Goal: Information Seeking & Learning: Learn about a topic

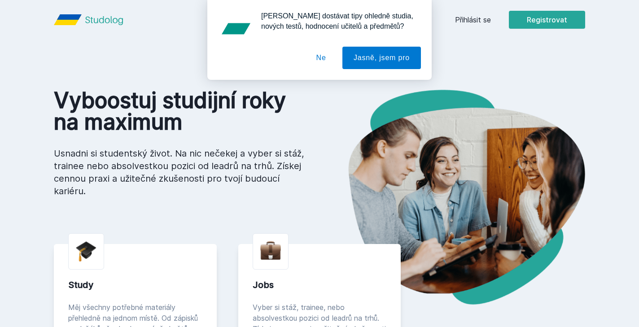
click at [321, 61] on button "Ne" at bounding box center [321, 58] width 32 height 22
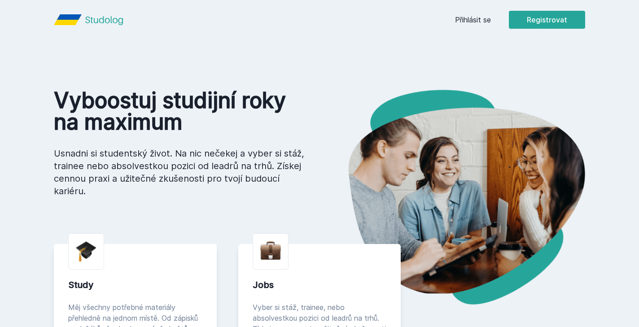
click at [461, 22] on link "Přihlásit se" at bounding box center [473, 19] width 36 height 11
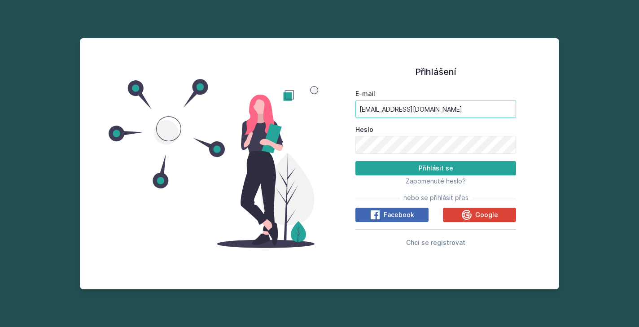
type input "[EMAIL_ADDRESS][DOMAIN_NAME]"
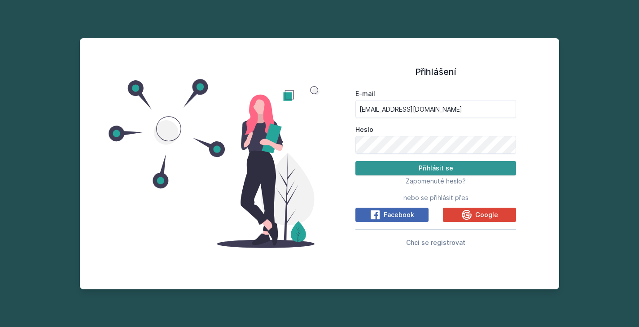
click at [413, 168] on button "Přihlásit se" at bounding box center [436, 168] width 161 height 14
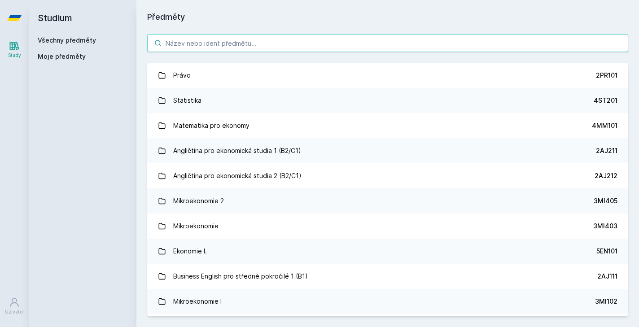
click at [323, 47] on input "search" at bounding box center [387, 43] width 481 height 18
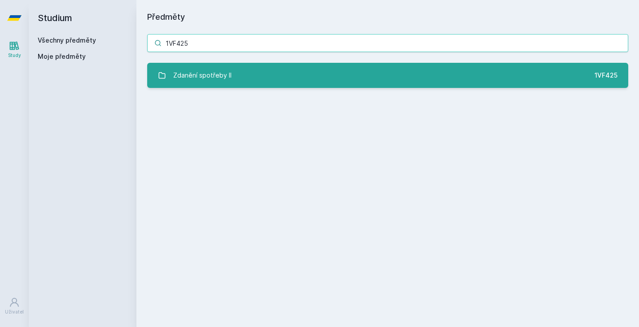
type input "1VF425"
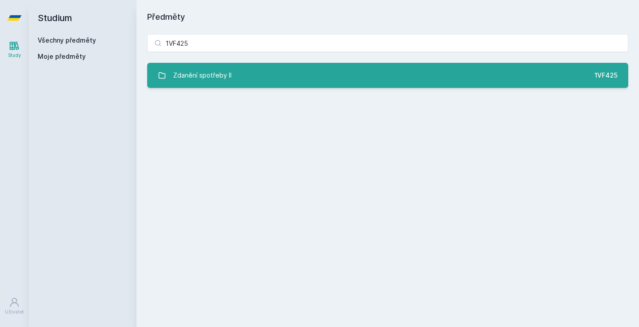
click at [396, 79] on link "Zdanění spotřeby II 1VF425" at bounding box center [387, 75] width 481 height 25
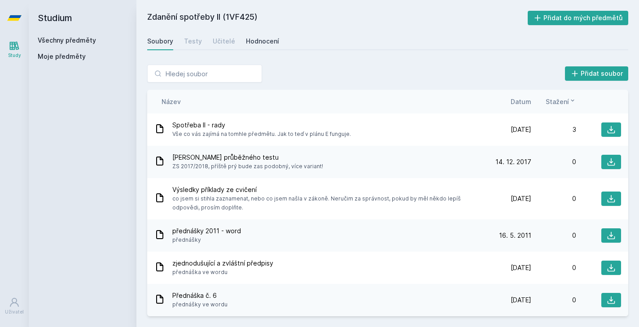
click at [248, 39] on div "Hodnocení" at bounding box center [262, 41] width 33 height 9
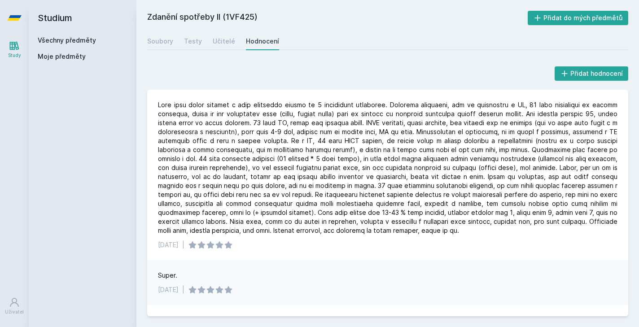
click at [13, 57] on div "Study" at bounding box center [14, 55] width 13 height 7
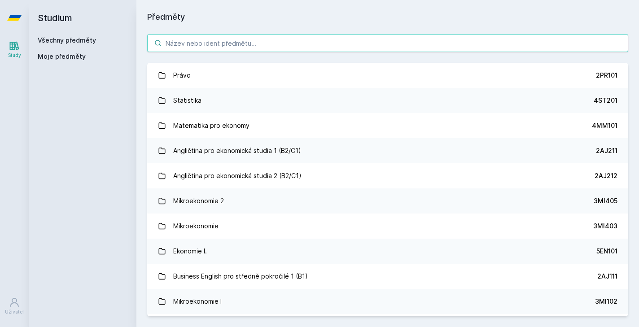
click at [223, 44] on input "search" at bounding box center [387, 43] width 481 height 18
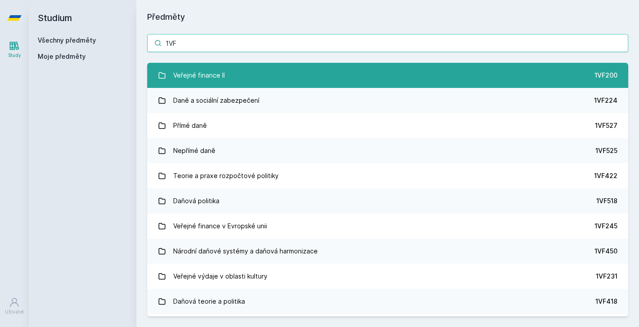
type input "1VF"
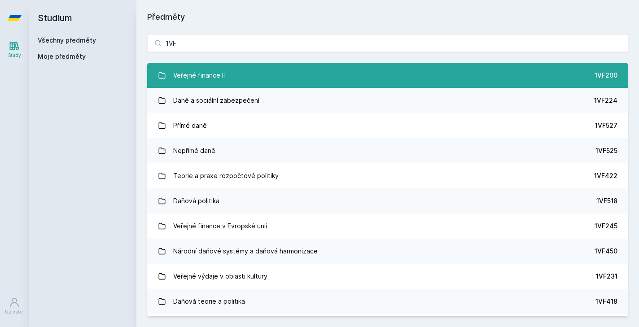
click at [250, 79] on link "Veřejné finance II 1VF200" at bounding box center [387, 75] width 481 height 25
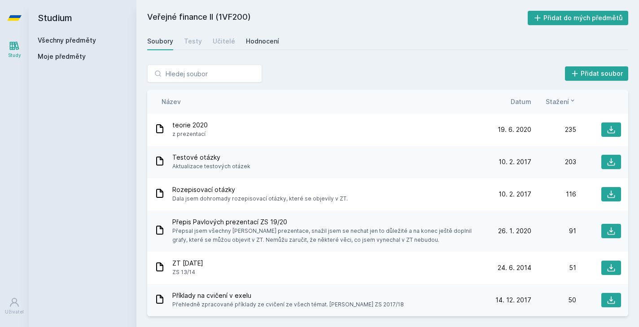
click at [255, 44] on div "Hodnocení" at bounding box center [262, 41] width 33 height 9
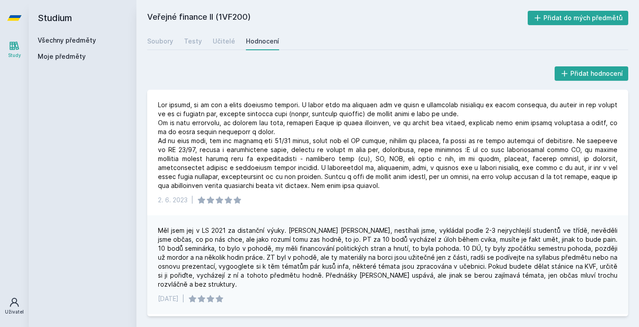
click at [14, 307] on icon at bounding box center [14, 302] width 11 height 11
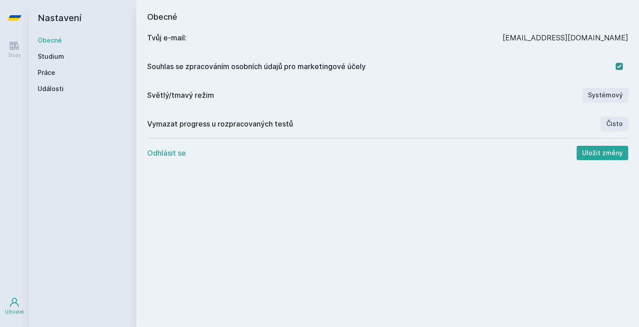
click at [177, 157] on button "Odhlásit se" at bounding box center [166, 153] width 39 height 11
